Goal: Task Accomplishment & Management: Use online tool/utility

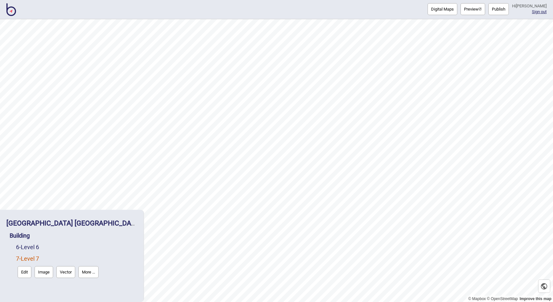
click at [11, 12] on img at bounding box center [11, 9] width 10 height 13
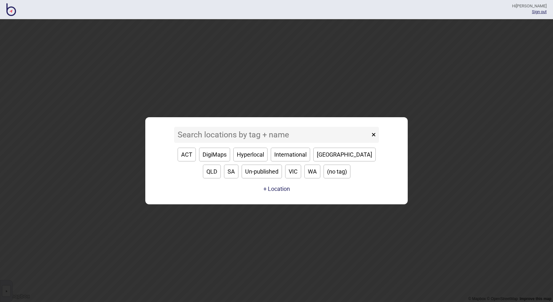
click at [256, 136] on input at bounding box center [272, 135] width 196 height 16
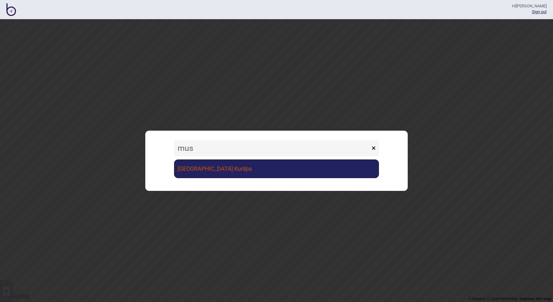
type input "mus"
click at [210, 173] on link "[GEOGRAPHIC_DATA] Kurilpa" at bounding box center [276, 168] width 205 height 19
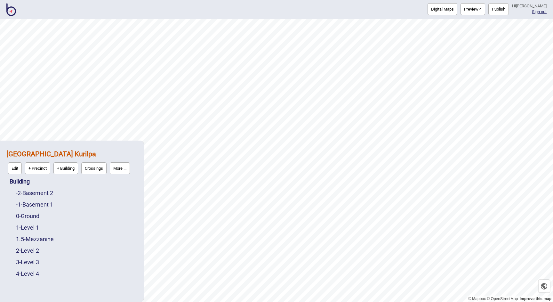
click at [446, 11] on button "Digital Maps" at bounding box center [442, 9] width 30 height 12
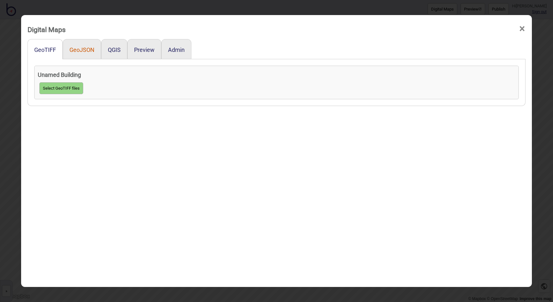
click at [76, 49] on button "GeoJSON" at bounding box center [81, 49] width 25 height 7
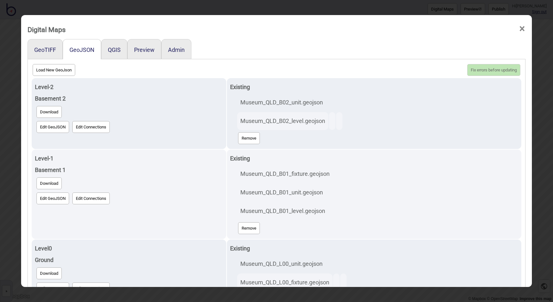
click at [44, 69] on button "Load New GeoJson" at bounding box center [54, 70] width 43 height 12
click input "file" at bounding box center [0, 0] width 0 height 0
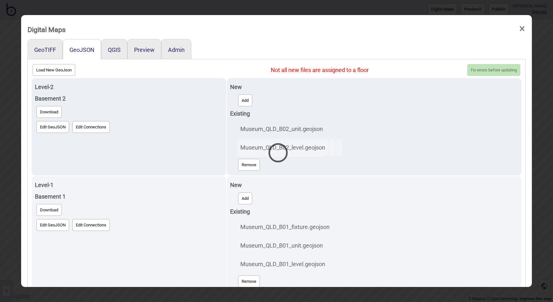
select select "Museum_QLD_B02_unit.geojson"
select select "Museum_QLD_B02_level.geojson"
select select "Museum_QLD_B01_unit.geojson"
select select "Museum_QLD_B01_level.geojson"
select select "Museum_QLD_B01_fixture.geojson"
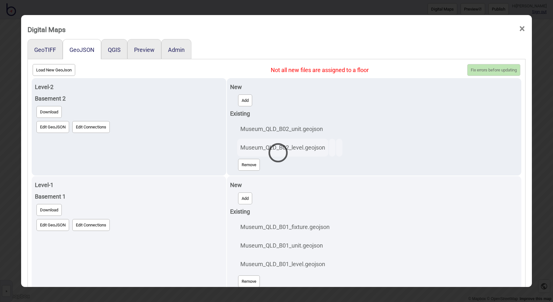
select select "Museum_QLD_L00_unit.geojson"
select select "Museum_QLD_L00_level.geojson"
select select "Museum_QLD_L00_fixture.geojson"
select select "Museum_QLD_L01_unit.geojson"
select select "Museum_QLD_L01_level.geojson"
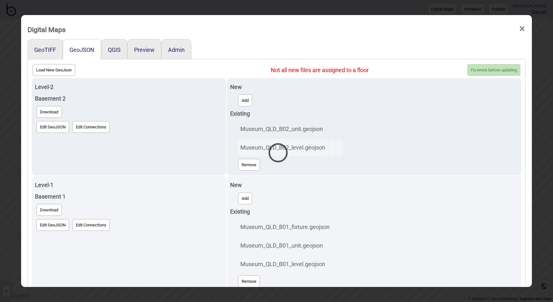
select select "Museum_QLD_L01_fixture.geojson"
select select "Museum_QLD_M00_level.geojson"
select select "Museum_QLD_M00_fixture.geojson"
select select "Museum_QLD_L02_unit.geojson"
select select "Museum_QLD_L02_level.geojson"
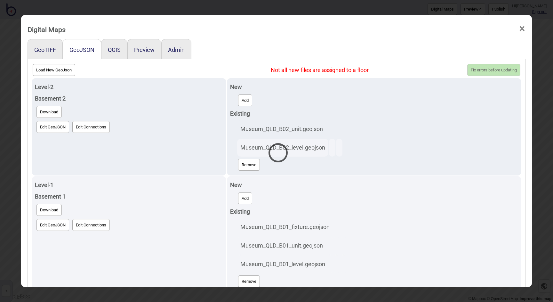
select select "Museum_QLD_L02_fixture.geojson"
select select "Museum_QLD_L03_unit.geojson"
select select "Museum_QLD_L03_level.geojson"
select select "Museum_QLD_L03_fixture.geojson"
select select "Museum_QLD_L04_unit.geojson"
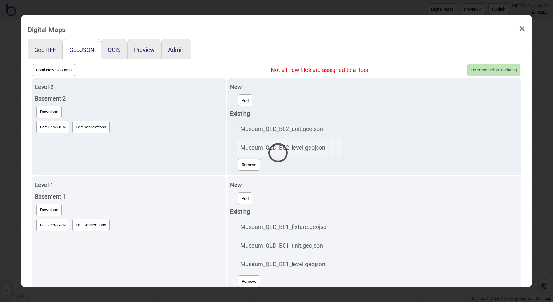
select select "Museum_QLD_L04_level.geojson"
select select "Museum_QLD_L04_fixture.geojson"
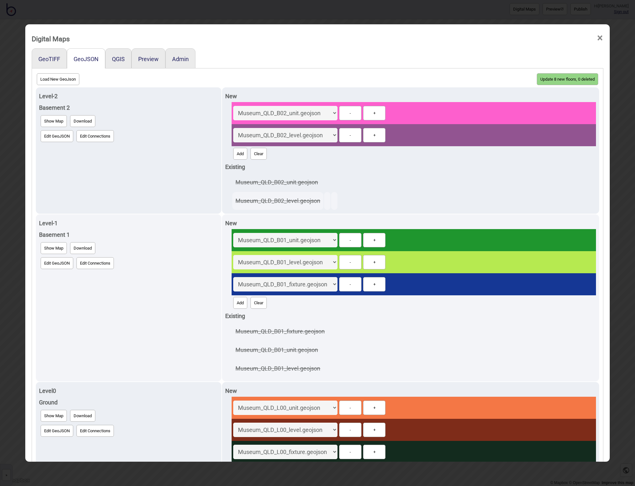
click at [542, 79] on button "Update 8 new floors, 0 deleted" at bounding box center [567, 79] width 61 height 12
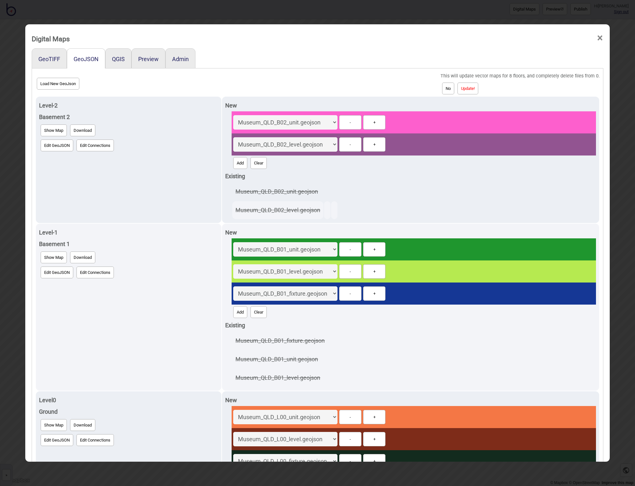
click at [473, 88] on button "Update!" at bounding box center [467, 89] width 21 height 12
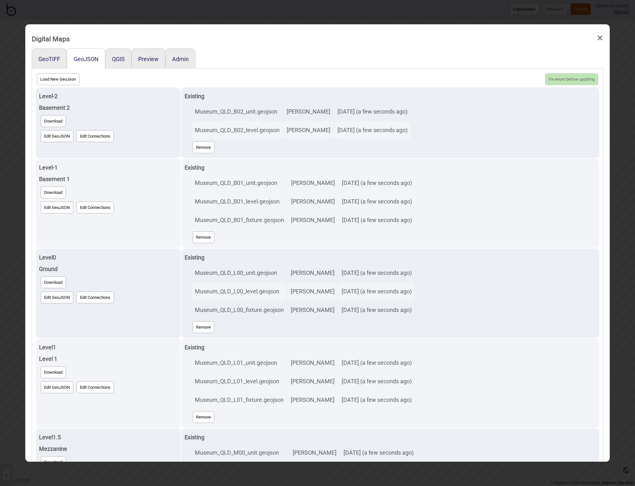
click at [553, 37] on span "×" at bounding box center [600, 38] width 7 height 21
